Goal: Task Accomplishment & Management: Complete application form

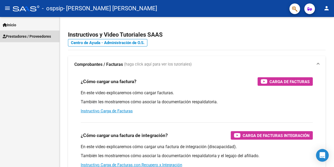
click at [44, 37] on span "Prestadores / Proveedores" at bounding box center [27, 36] width 48 height 6
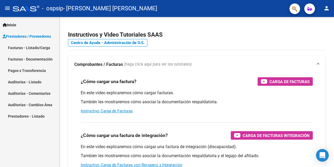
click at [43, 47] on link "Facturas - Listado/Carga" at bounding box center [29, 47] width 59 height 11
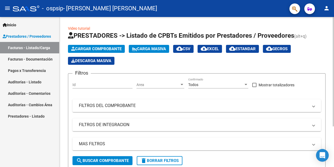
click at [102, 49] on span "Cargar Comprobante" at bounding box center [96, 48] width 50 height 5
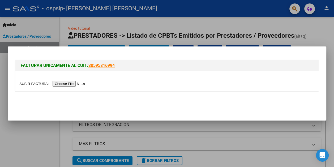
click at [83, 82] on input "file" at bounding box center [52, 84] width 67 height 6
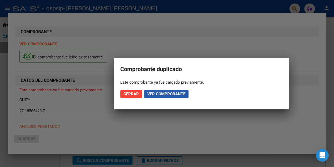
click at [164, 93] on span "Ver comprobante" at bounding box center [166, 94] width 38 height 5
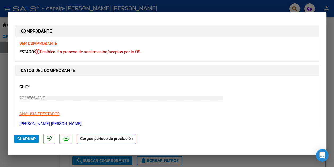
scroll to position [80, 0]
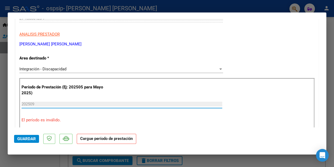
click at [41, 104] on input "202509" at bounding box center [121, 104] width 201 height 5
click at [46, 102] on input "202509" at bounding box center [121, 104] width 201 height 5
click at [36, 103] on input "202509" at bounding box center [121, 104] width 201 height 5
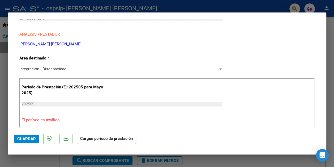
click at [102, 140] on strong "Cargue período de prestación" at bounding box center [106, 139] width 59 height 10
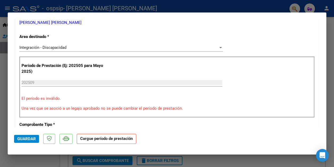
scroll to position [106, 0]
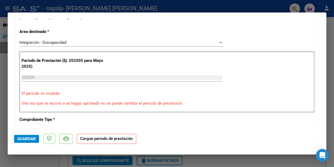
click at [47, 79] on input "202509" at bounding box center [121, 77] width 201 height 5
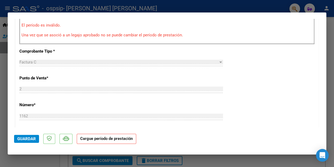
scroll to position [239, 0]
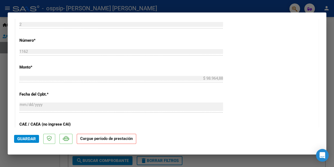
click at [105, 140] on strong "Cargue período de prestación" at bounding box center [106, 139] width 59 height 10
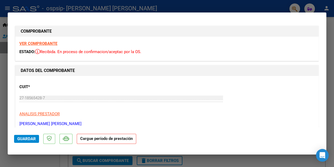
scroll to position [0, 0]
